Goal: Information Seeking & Learning: Learn about a topic

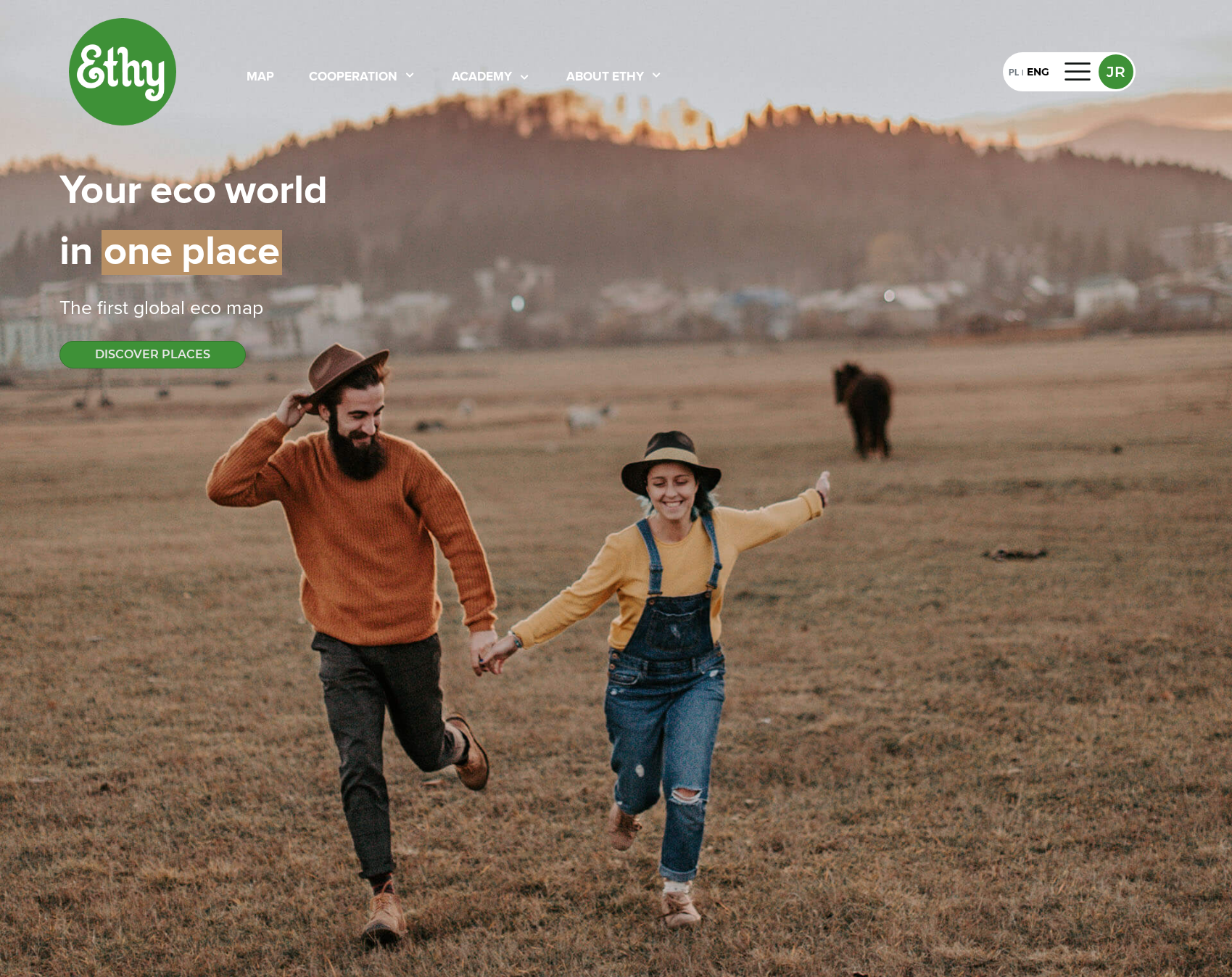
select select
click at [1017, 303] on div "The first global eco map" at bounding box center [617, 309] width 1114 height 29
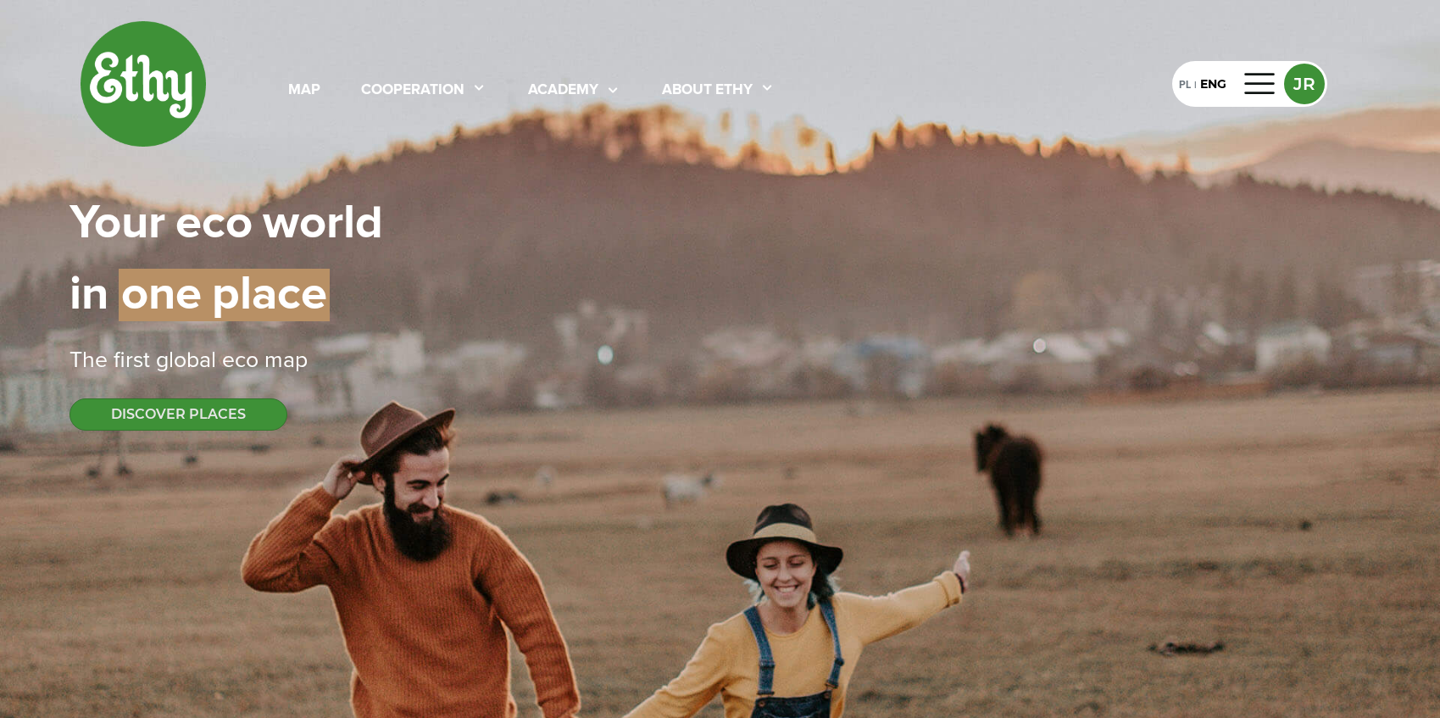
click at [401, 566] on div "map cooperation academy About ethy PL | ENG JR Your | eco | world in | one | pl…" at bounding box center [720, 359] width 1440 height 718
select select
click at [604, 92] on div at bounding box center [609, 91] width 23 height 22
click at [556, 142] on link "texts" at bounding box center [583, 137] width 136 height 27
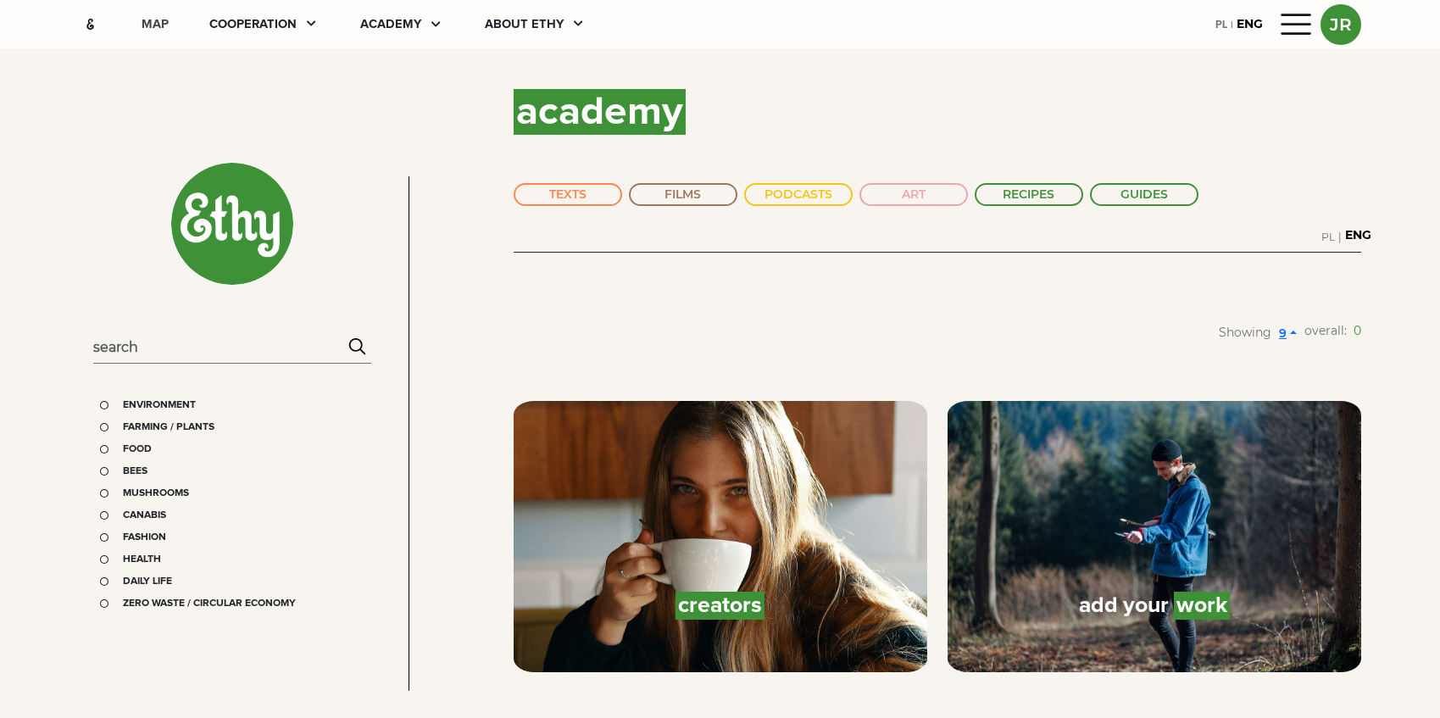
click at [148, 25] on div "map" at bounding box center [155, 24] width 27 height 19
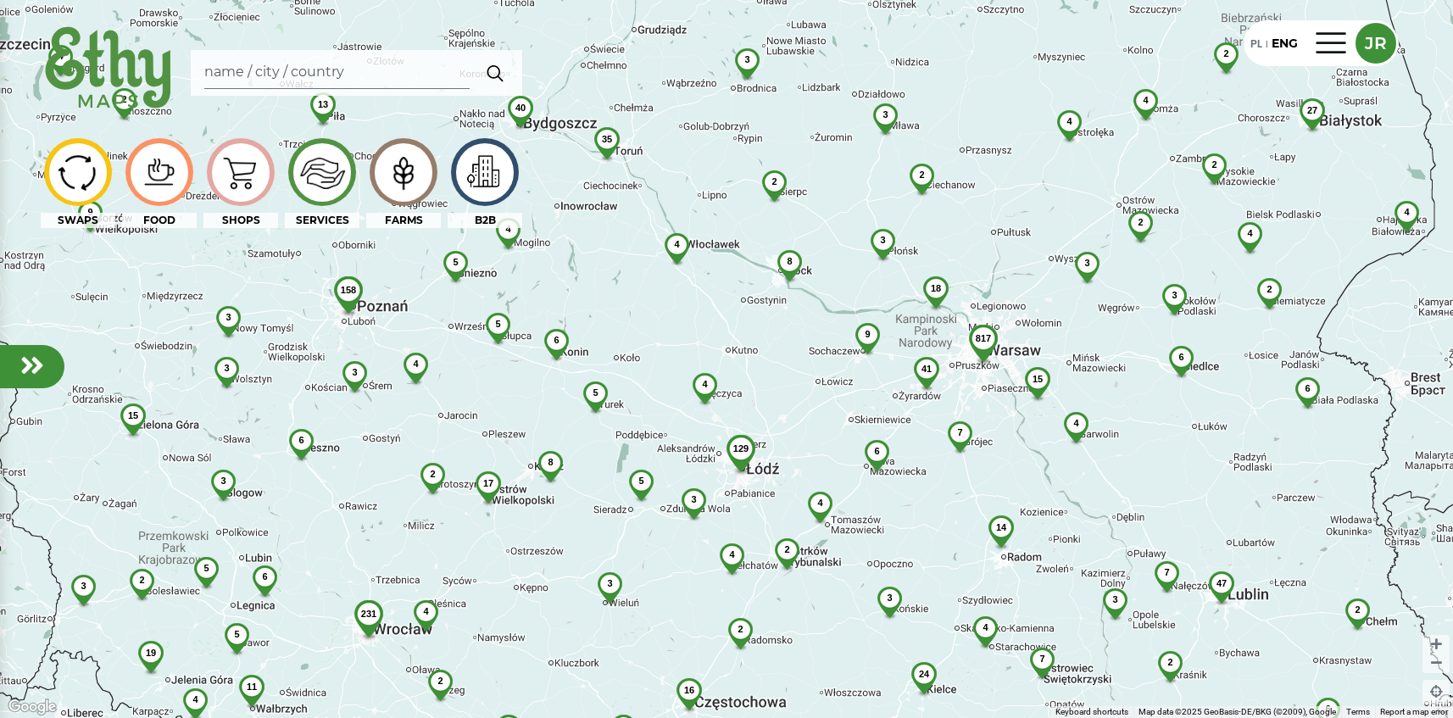
drag, startPoint x: 806, startPoint y: 394, endPoint x: 759, endPoint y: 491, distance: 107.3
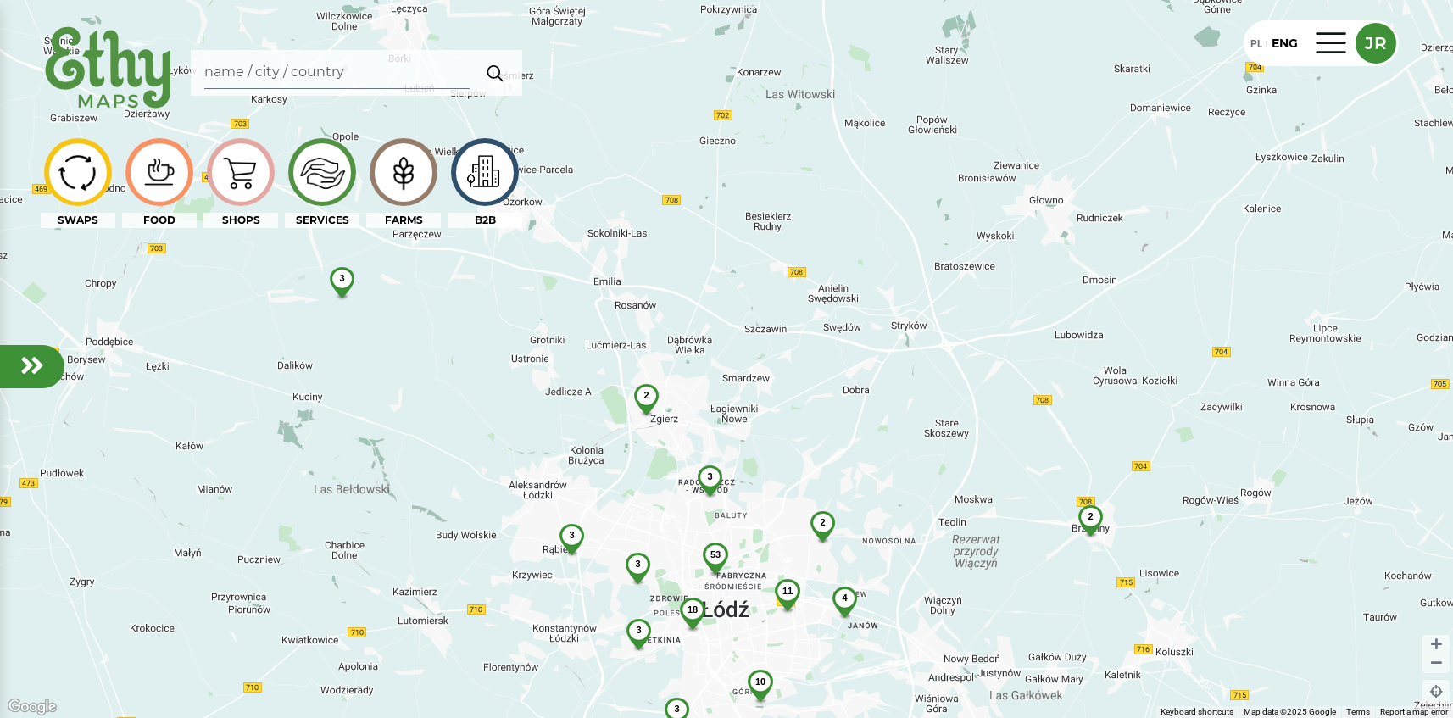
drag, startPoint x: 684, startPoint y: 546, endPoint x: 771, endPoint y: 461, distance: 121.7
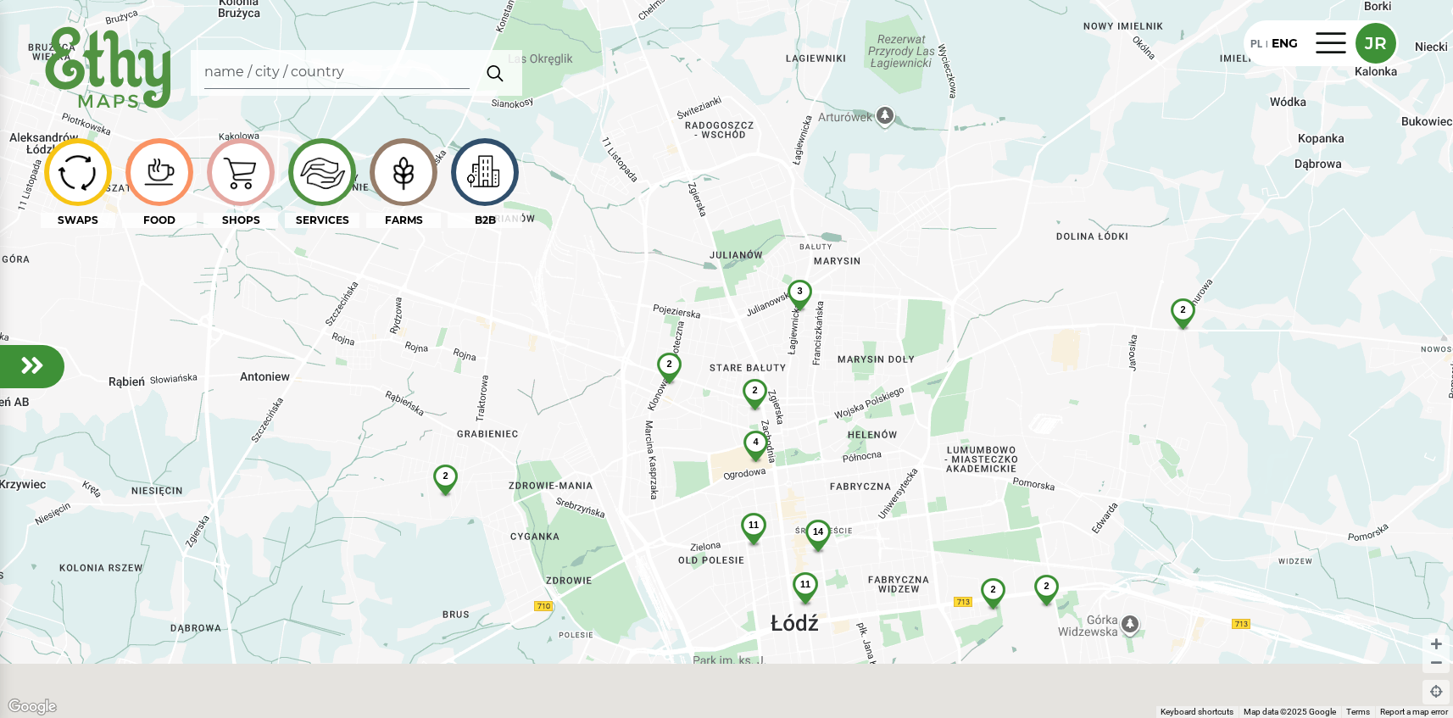
drag, startPoint x: 786, startPoint y: 503, endPoint x: 723, endPoint y: 337, distance: 178.4
click at [723, 337] on div "4 11 14 2 2 3 11 2 2 2 2" at bounding box center [726, 359] width 1453 height 718
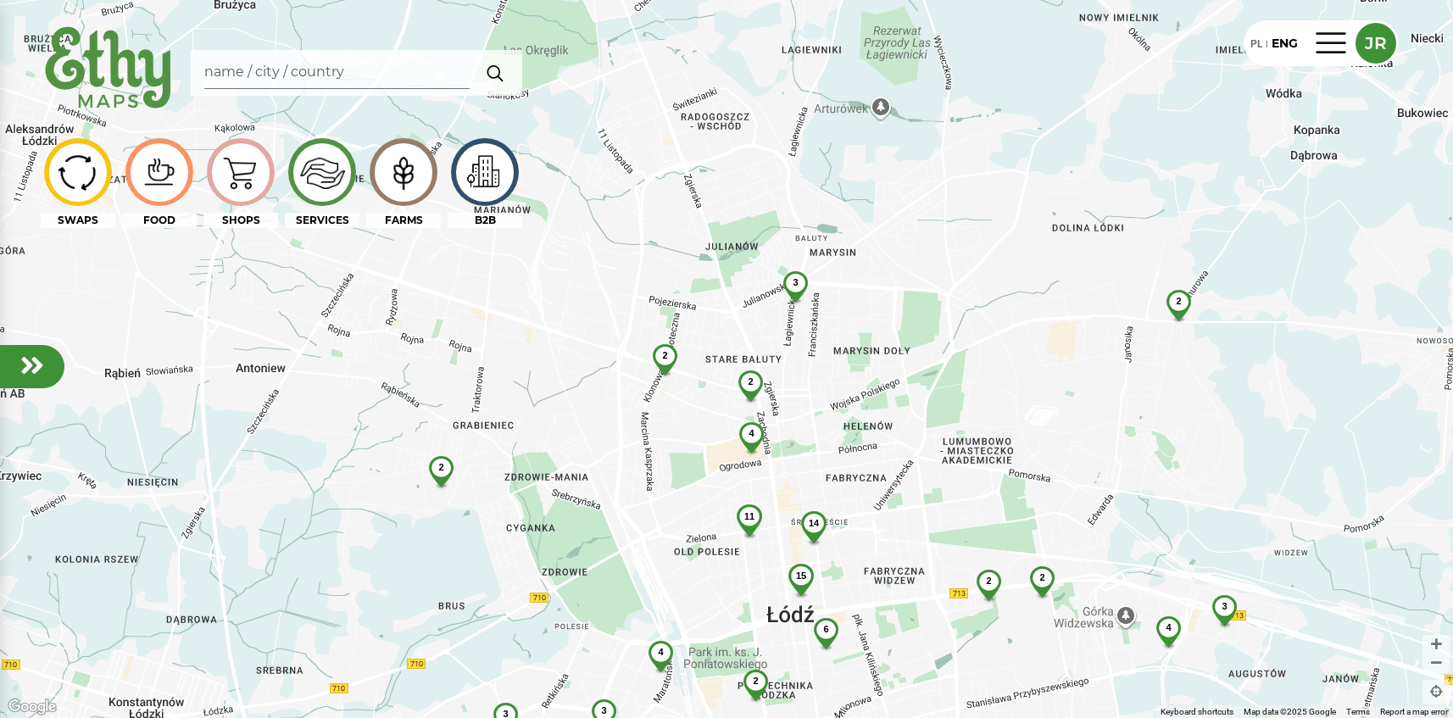
click at [45, 376] on div at bounding box center [32, 366] width 64 height 43
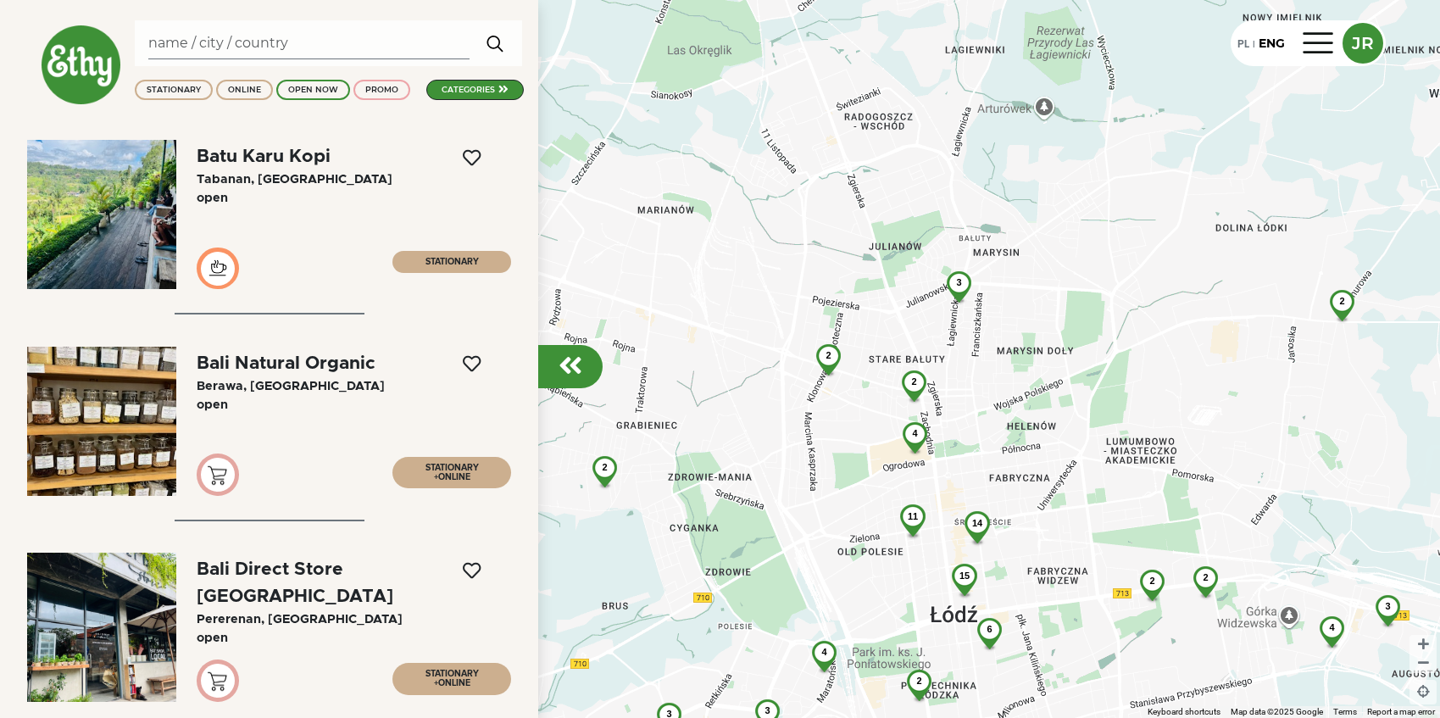
click at [299, 189] on div "Open" at bounding box center [319, 198] width 245 height 19
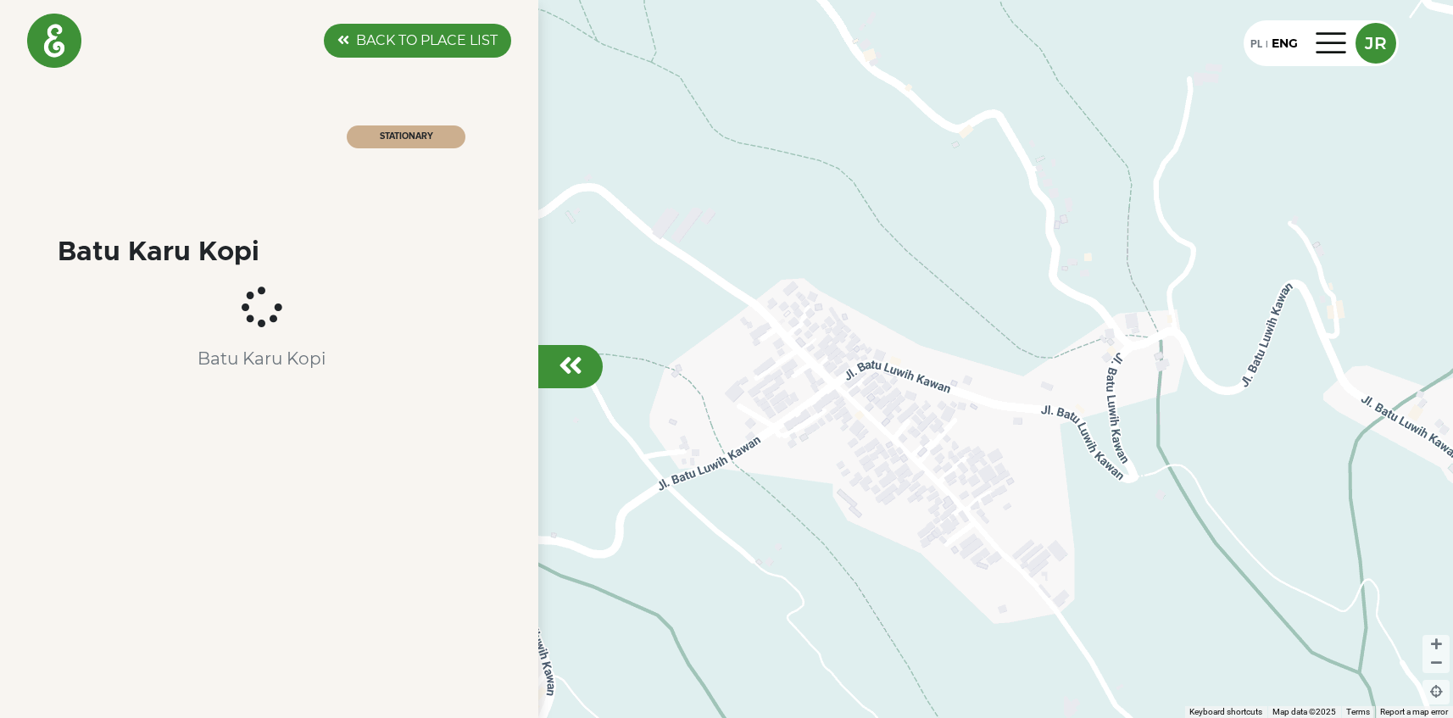
click at [387, 42] on label "BACK TO PLACE LIST" at bounding box center [427, 41] width 142 height 20
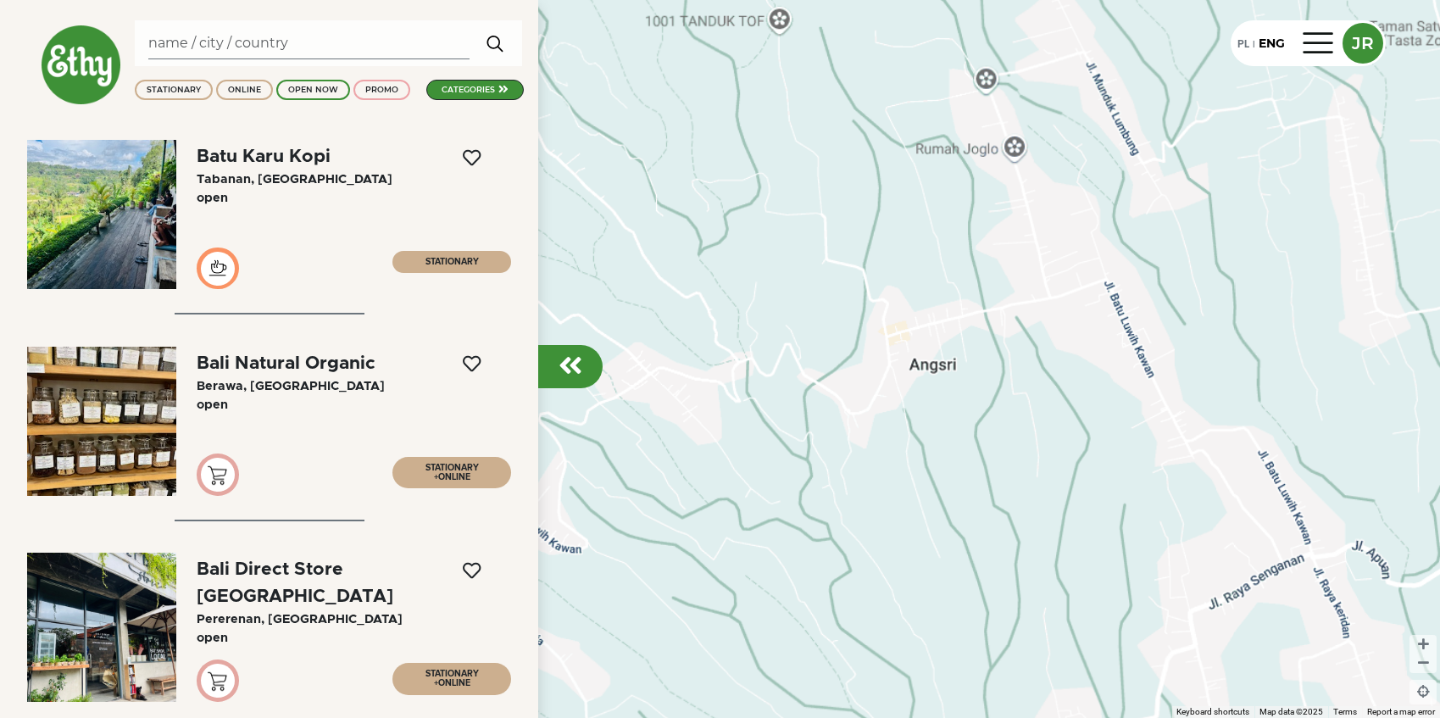
drag, startPoint x: 869, startPoint y: 374, endPoint x: 587, endPoint y: 386, distance: 282.5
click at [745, 382] on div at bounding box center [720, 359] width 1440 height 718
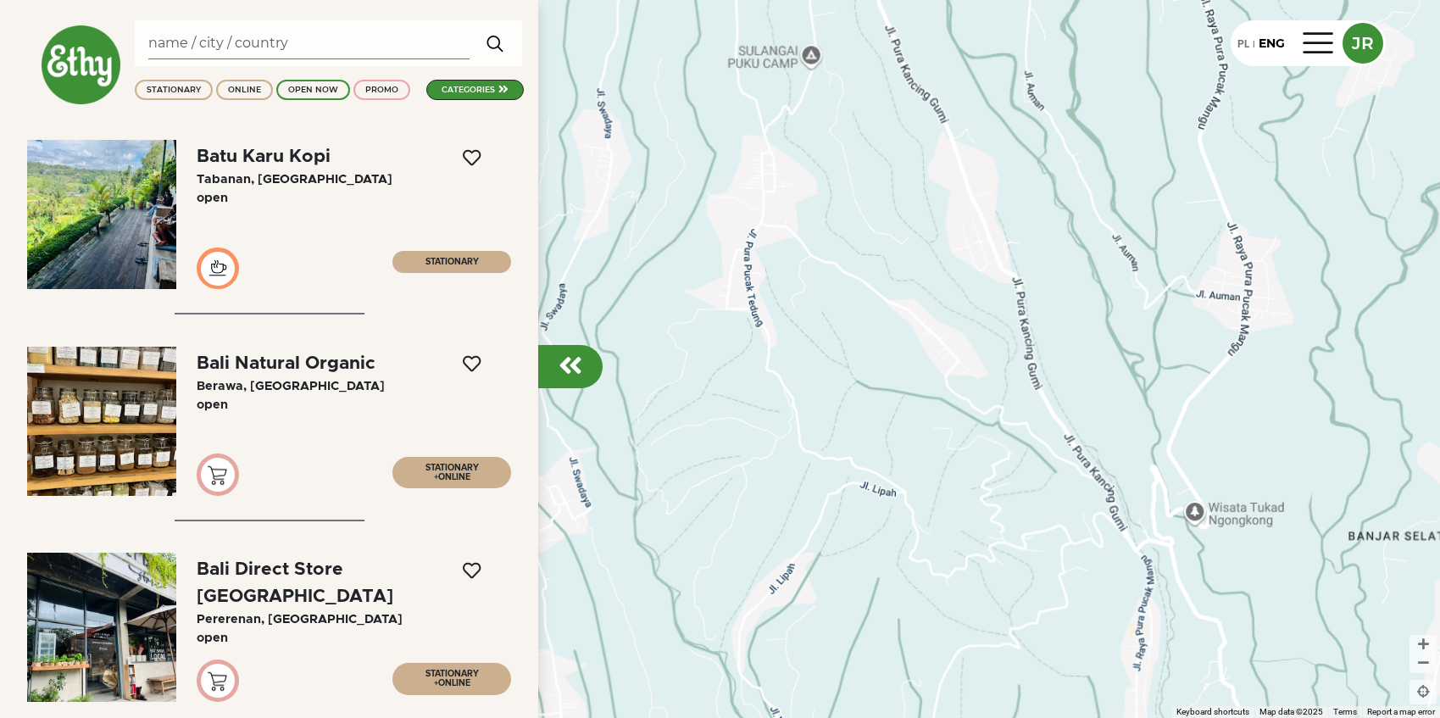
click at [577, 369] on em at bounding box center [571, 365] width 24 height 27
